Goal: Task Accomplishment & Management: Manage account settings

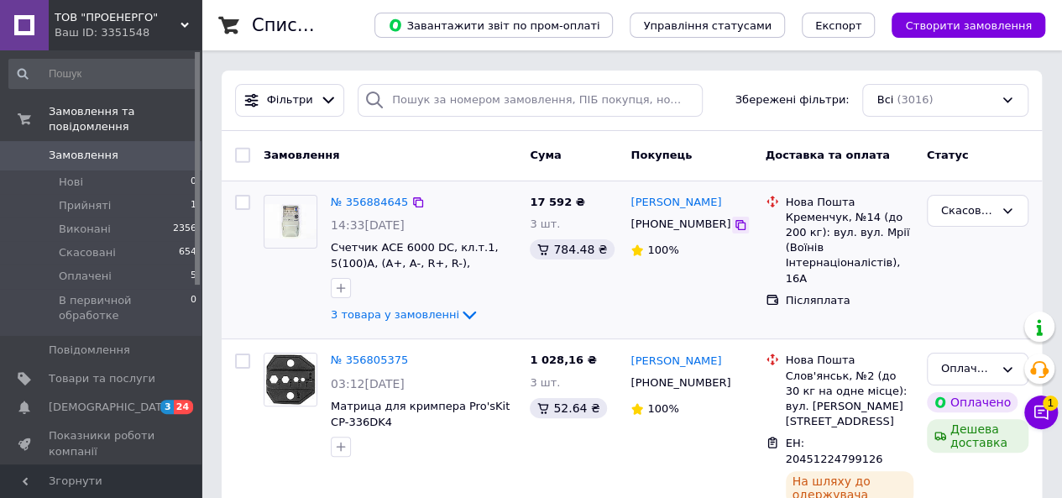
click at [734, 222] on icon at bounding box center [740, 224] width 13 height 13
click at [105, 194] on li "Прийняті 1" at bounding box center [103, 206] width 207 height 24
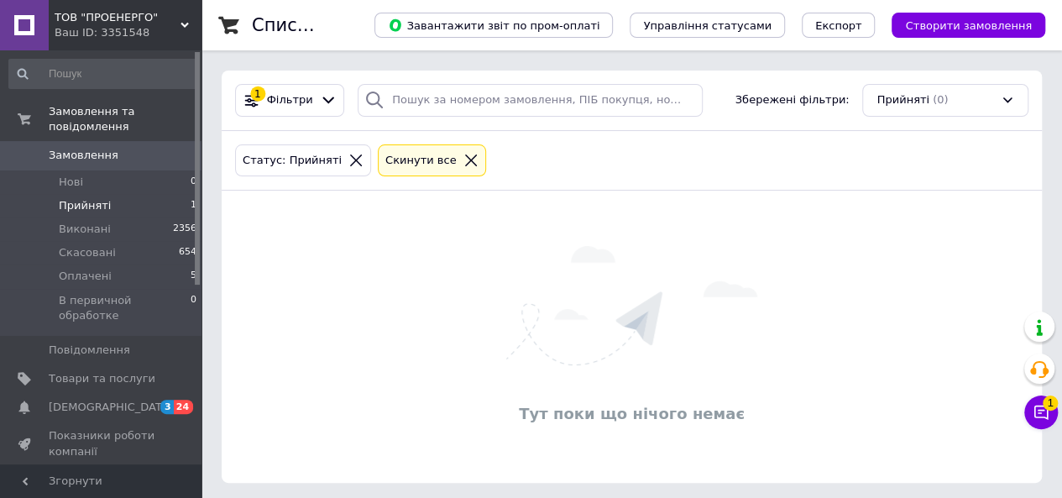
click at [104, 148] on span "Замовлення" at bounding box center [84, 155] width 70 height 15
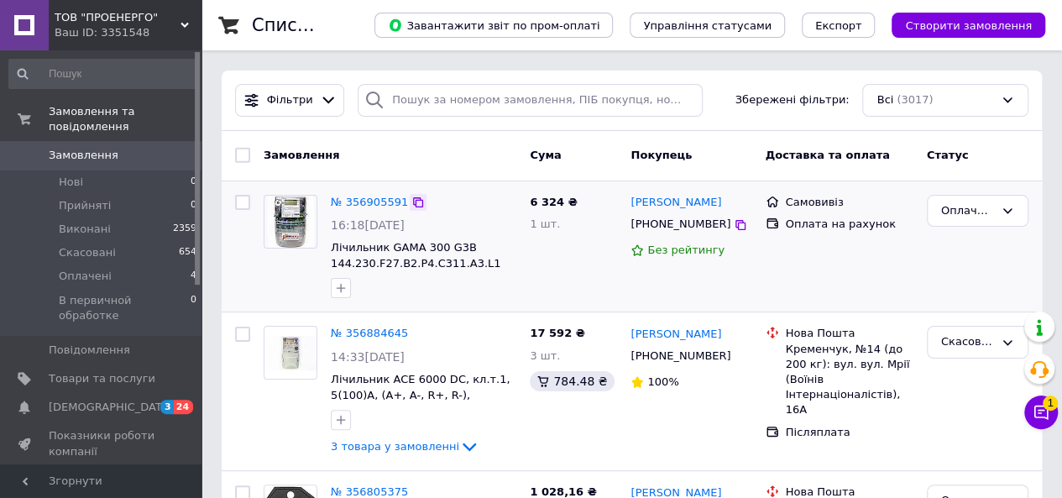
click at [412, 202] on icon at bounding box center [418, 202] width 13 height 13
drag, startPoint x: 723, startPoint y: 202, endPoint x: 632, endPoint y: 207, distance: 91.7
click at [632, 207] on div "[PERSON_NAME]" at bounding box center [691, 202] width 124 height 19
copy link "[PERSON_NAME]"
click at [736, 222] on icon at bounding box center [741, 225] width 10 height 10
